Goal: Navigation & Orientation: Understand site structure

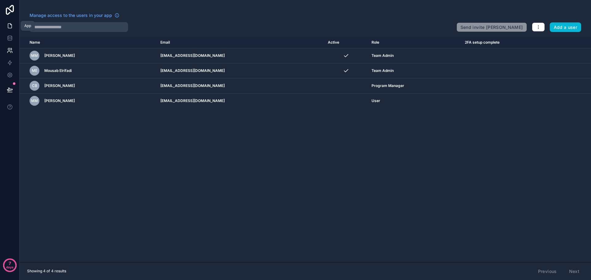
click at [10, 27] on icon at bounding box center [10, 26] width 6 height 6
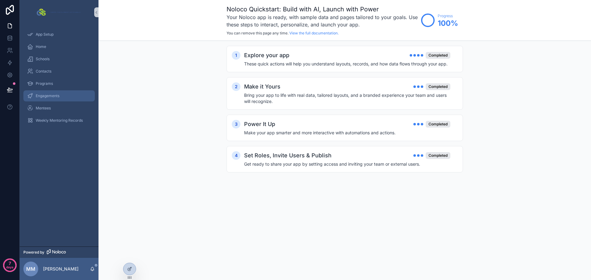
click at [53, 95] on span "Engagements" at bounding box center [48, 96] width 24 height 5
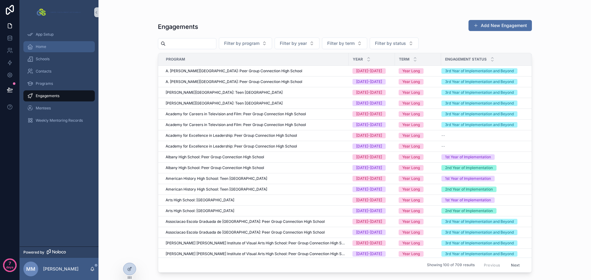
click at [42, 46] on span "Home" at bounding box center [41, 46] width 10 height 5
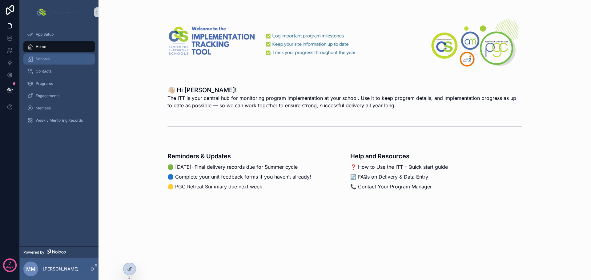
click at [45, 64] on link "Schools" at bounding box center [58, 59] width 71 height 11
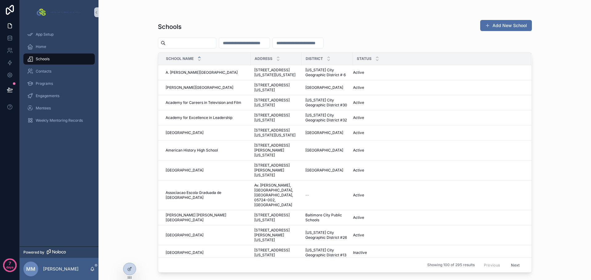
click at [49, 64] on link "Schools" at bounding box center [58, 59] width 71 height 11
click at [47, 71] on span "Contacts" at bounding box center [44, 71] width 16 height 5
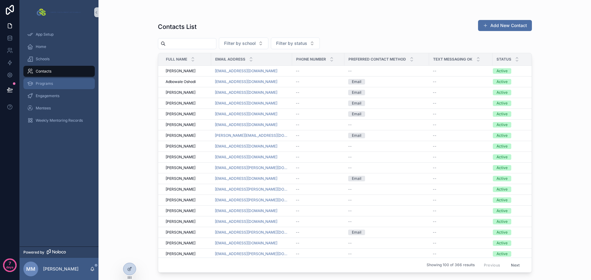
click at [45, 82] on span "Programs" at bounding box center [44, 83] width 17 height 5
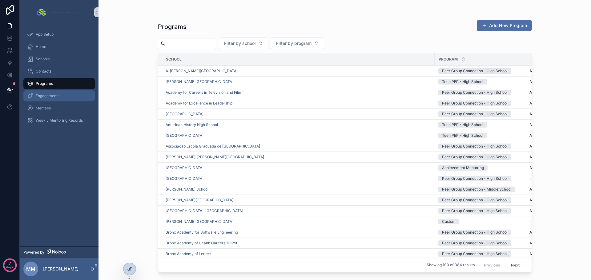
click at [56, 95] on span "Engagements" at bounding box center [48, 96] width 24 height 5
